Goal: Transaction & Acquisition: Book appointment/travel/reservation

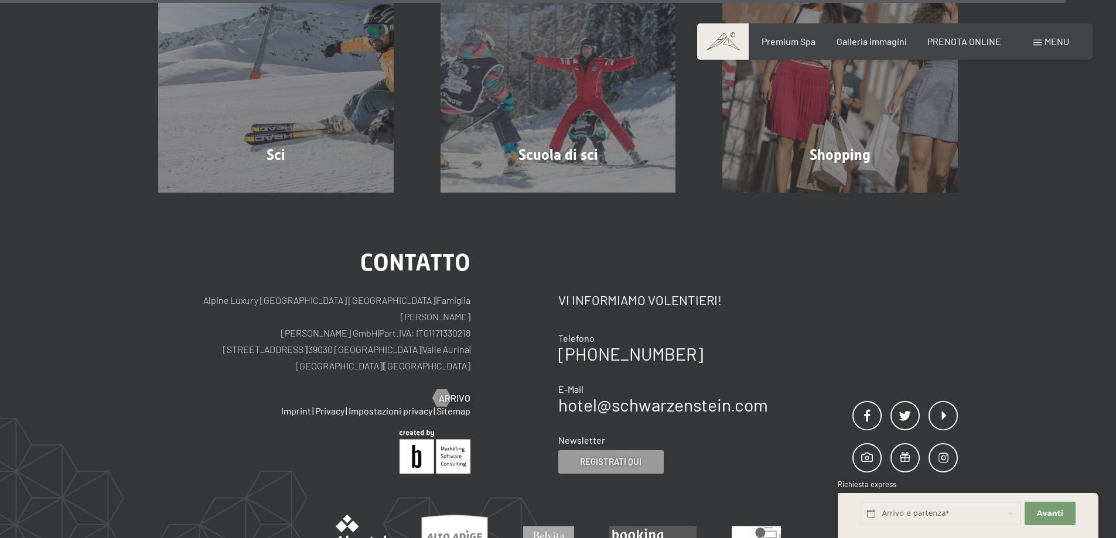
scroll to position [4160, 0]
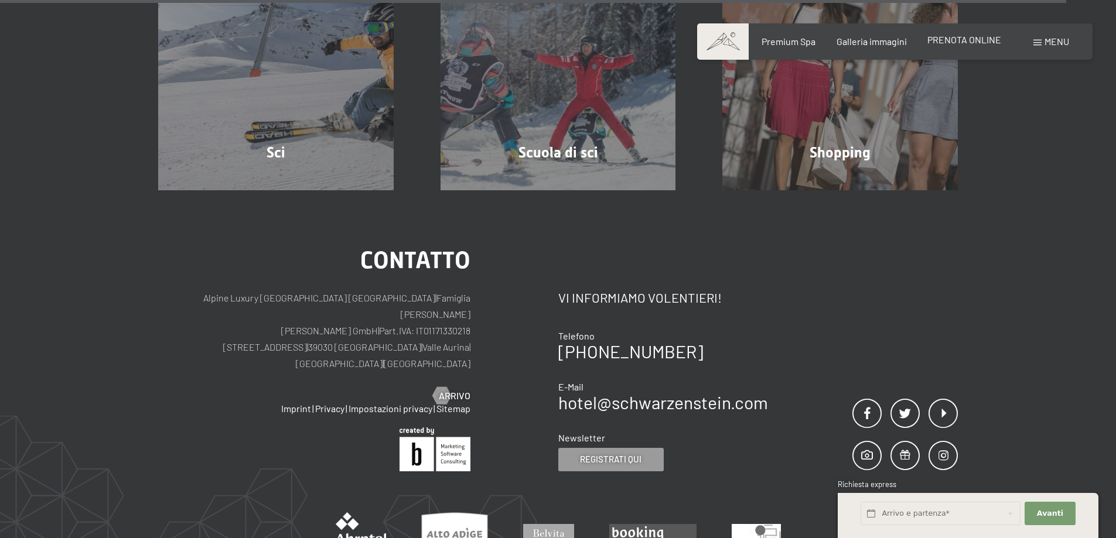
click at [939, 38] on span "PRENOTA ONLINE" at bounding box center [964, 39] width 74 height 11
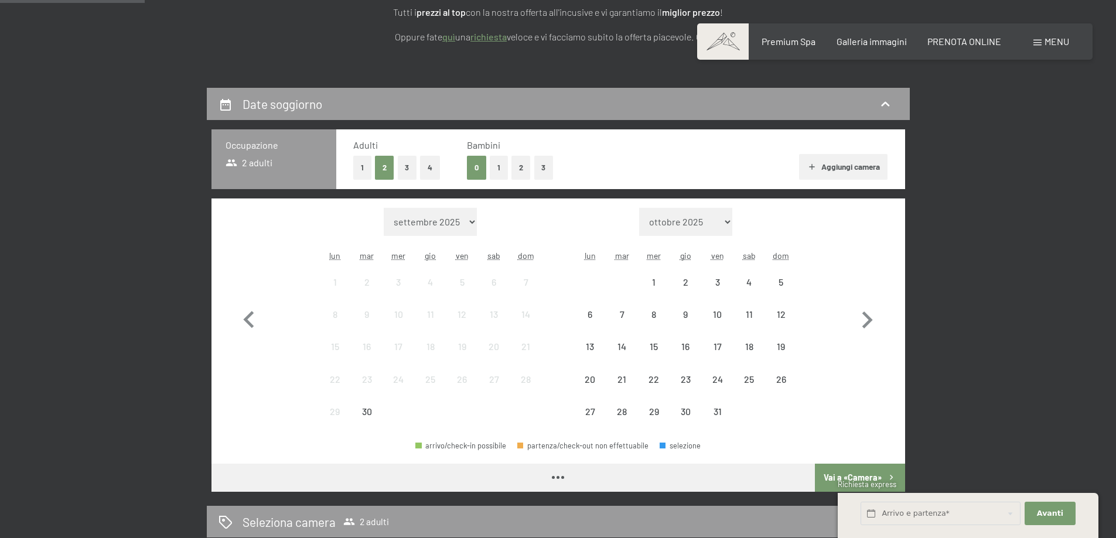
scroll to position [234, 0]
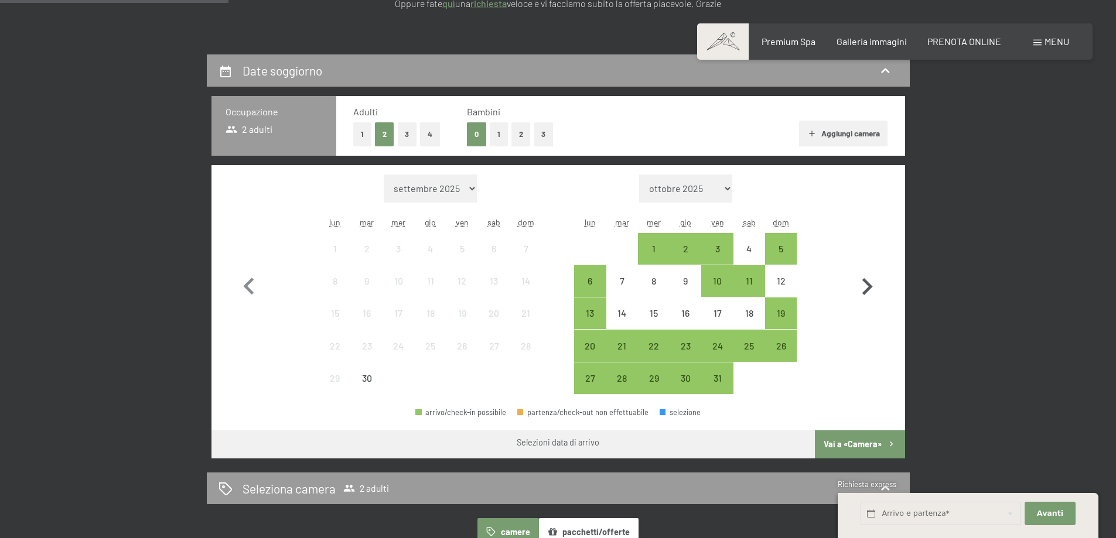
click at [866, 285] on icon "button" at bounding box center [867, 287] width 34 height 34
select select "2025-10-01"
select select "2025-11-01"
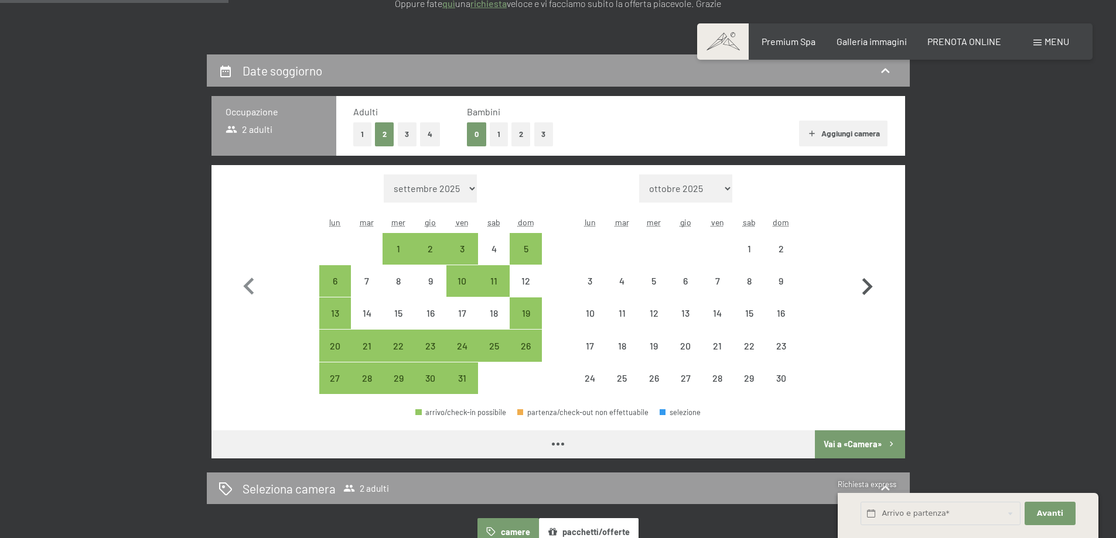
click at [866, 285] on icon "button" at bounding box center [867, 287] width 34 height 34
select select "2025-11-01"
select select "2025-12-01"
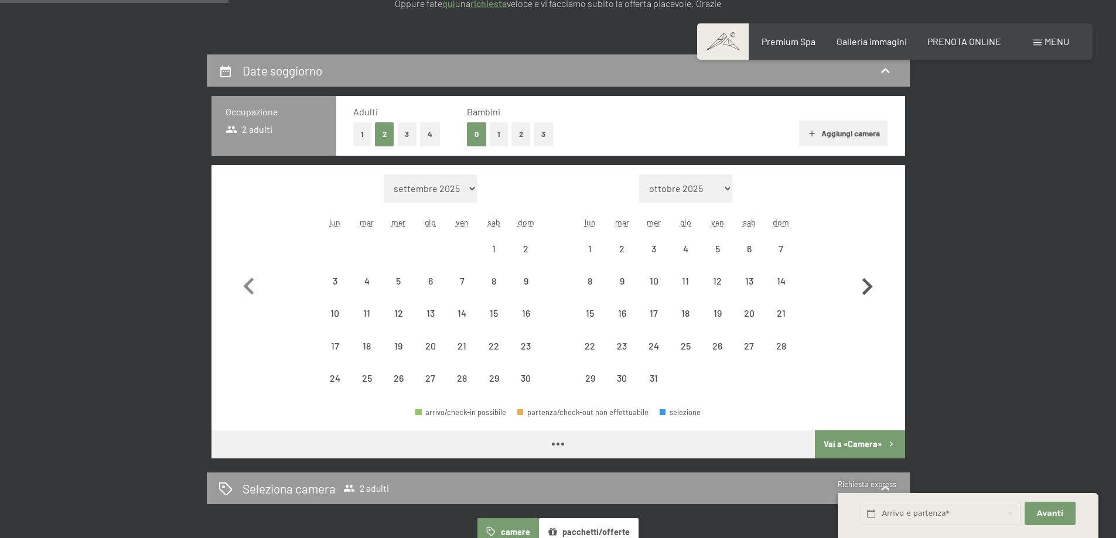
select select "2025-11-01"
select select "2025-12-01"
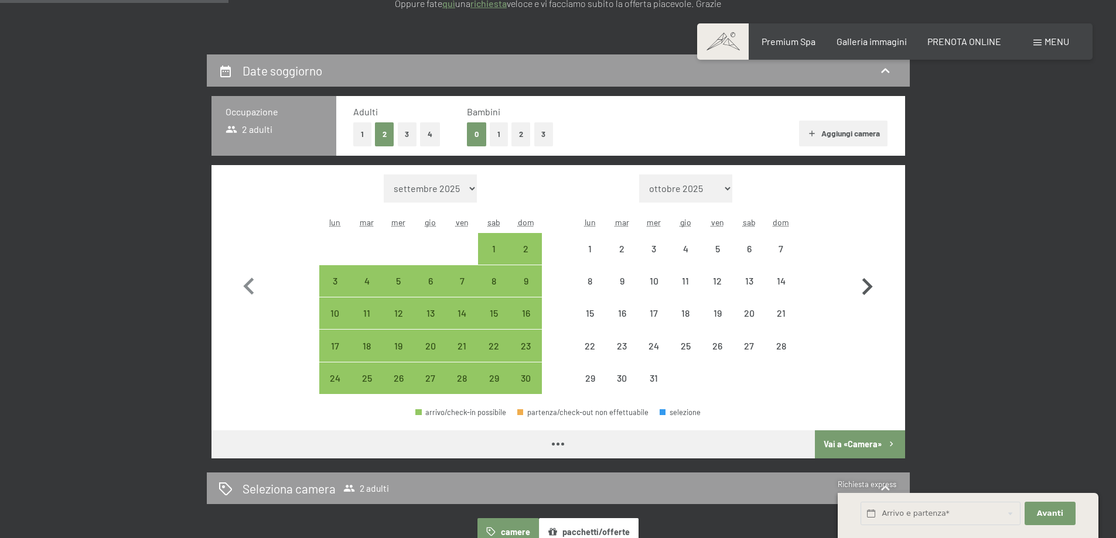
click at [866, 285] on icon "button" at bounding box center [867, 287] width 34 height 34
select select "2025-12-01"
select select "2026-01-01"
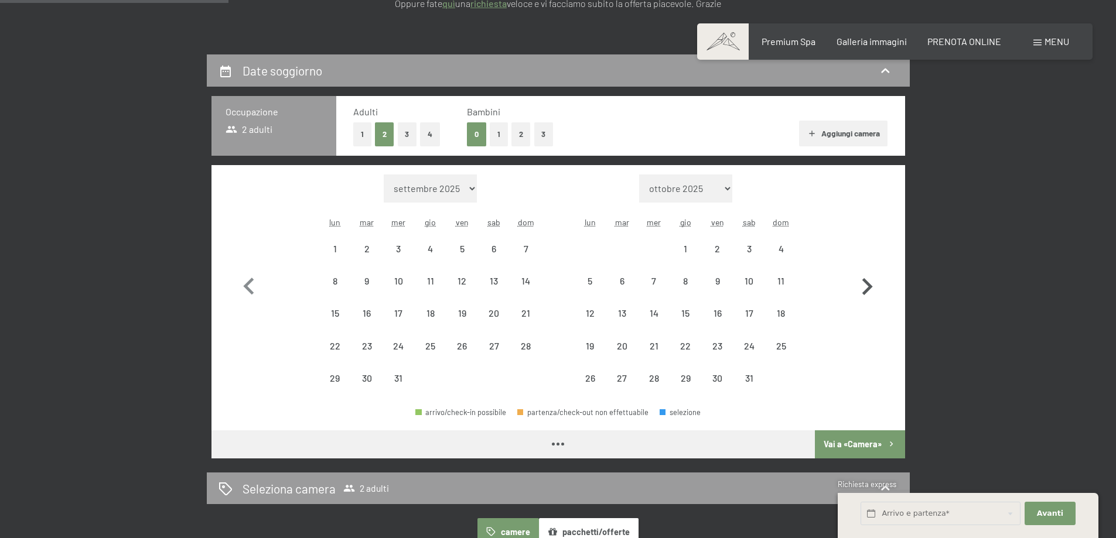
select select "2025-12-01"
select select "2026-01-01"
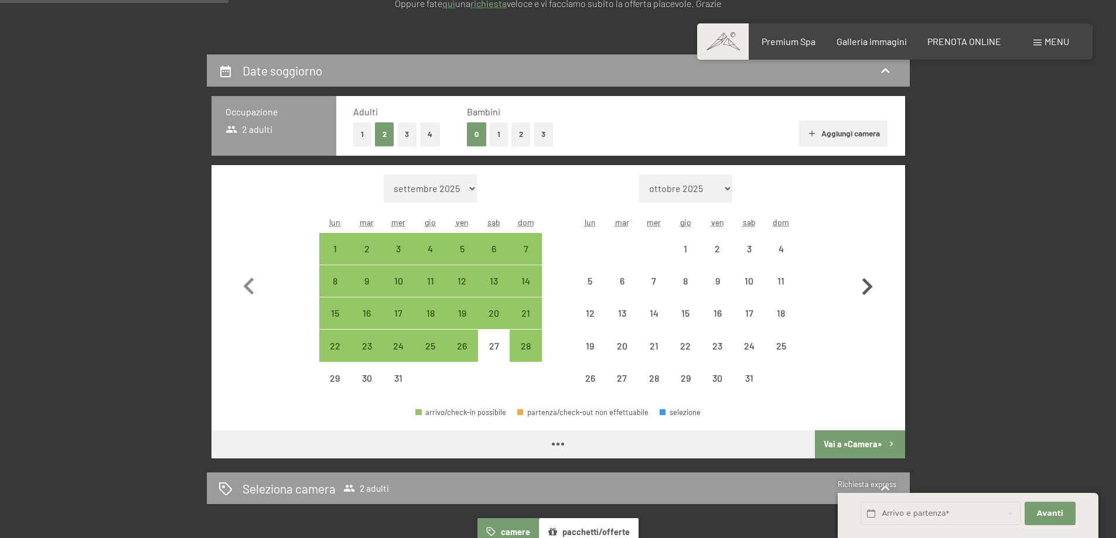
select select "2025-12-01"
select select "2026-01-01"
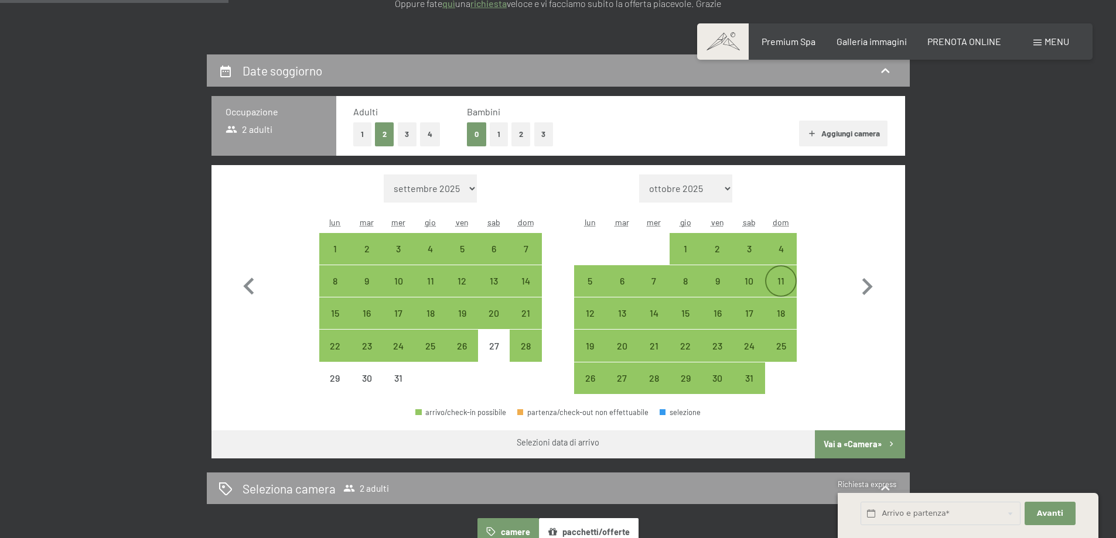
click at [773, 278] on div "11" at bounding box center [780, 291] width 29 height 29
select select "2025-12-01"
select select "2026-01-01"
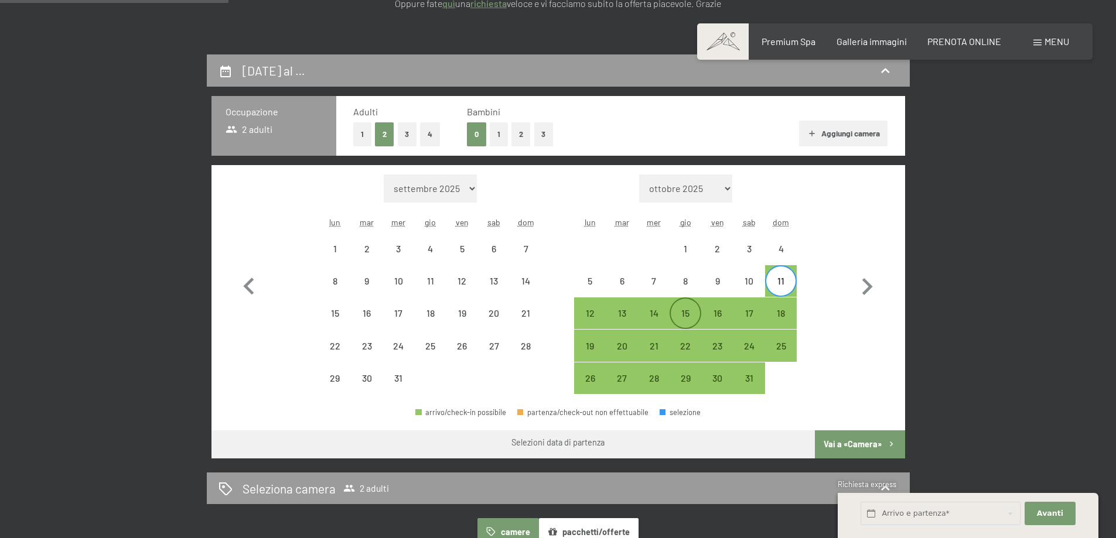
click at [682, 309] on div "15" at bounding box center [685, 323] width 29 height 29
select select "2025-12-01"
select select "2026-01-01"
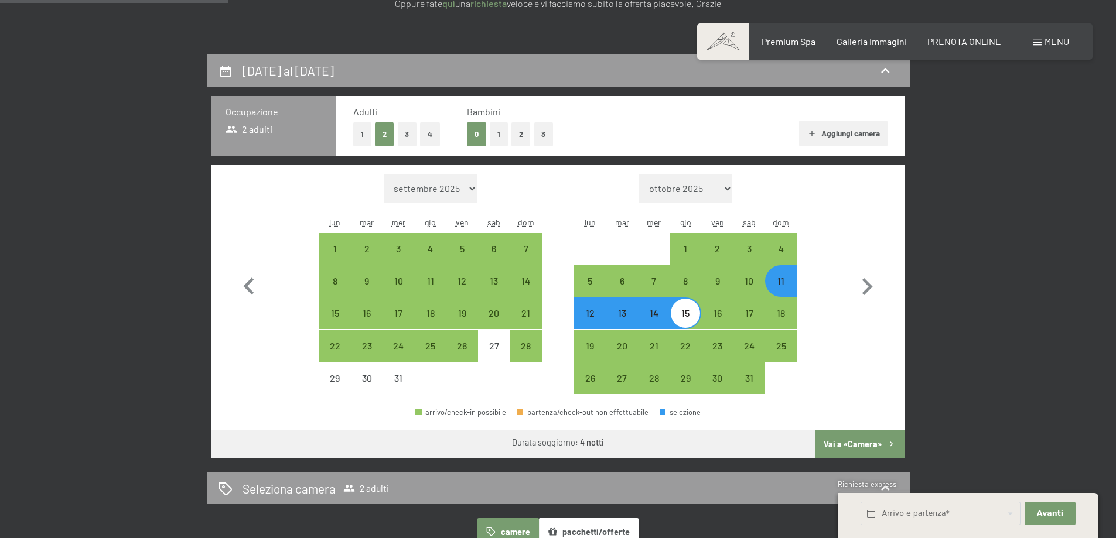
click at [857, 444] on button "Vai a «Camera»" at bounding box center [860, 445] width 90 height 28
select select "2025-12-01"
select select "2026-01-01"
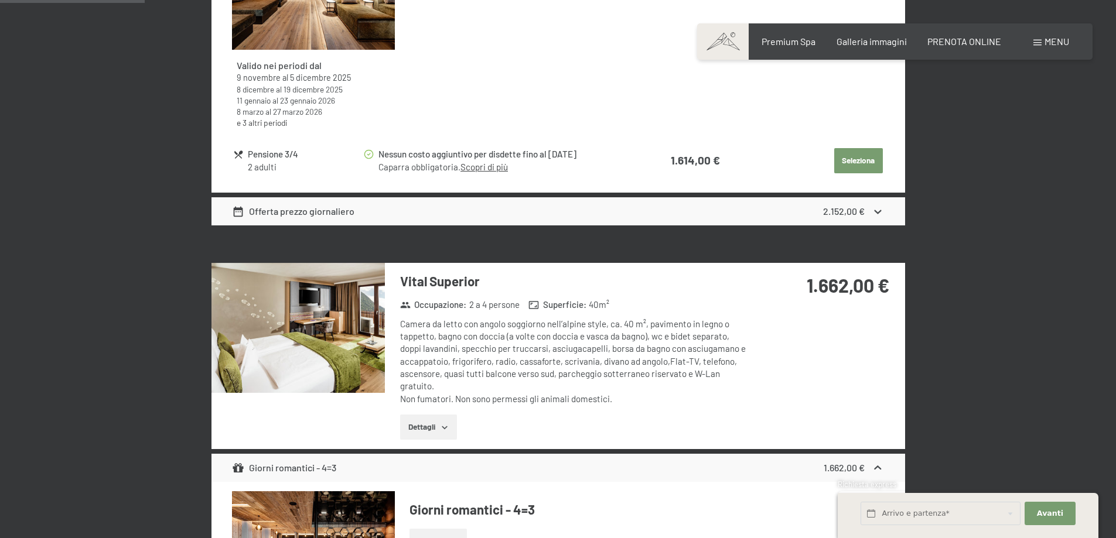
scroll to position [699, 0]
